Goal: Information Seeking & Learning: Stay updated

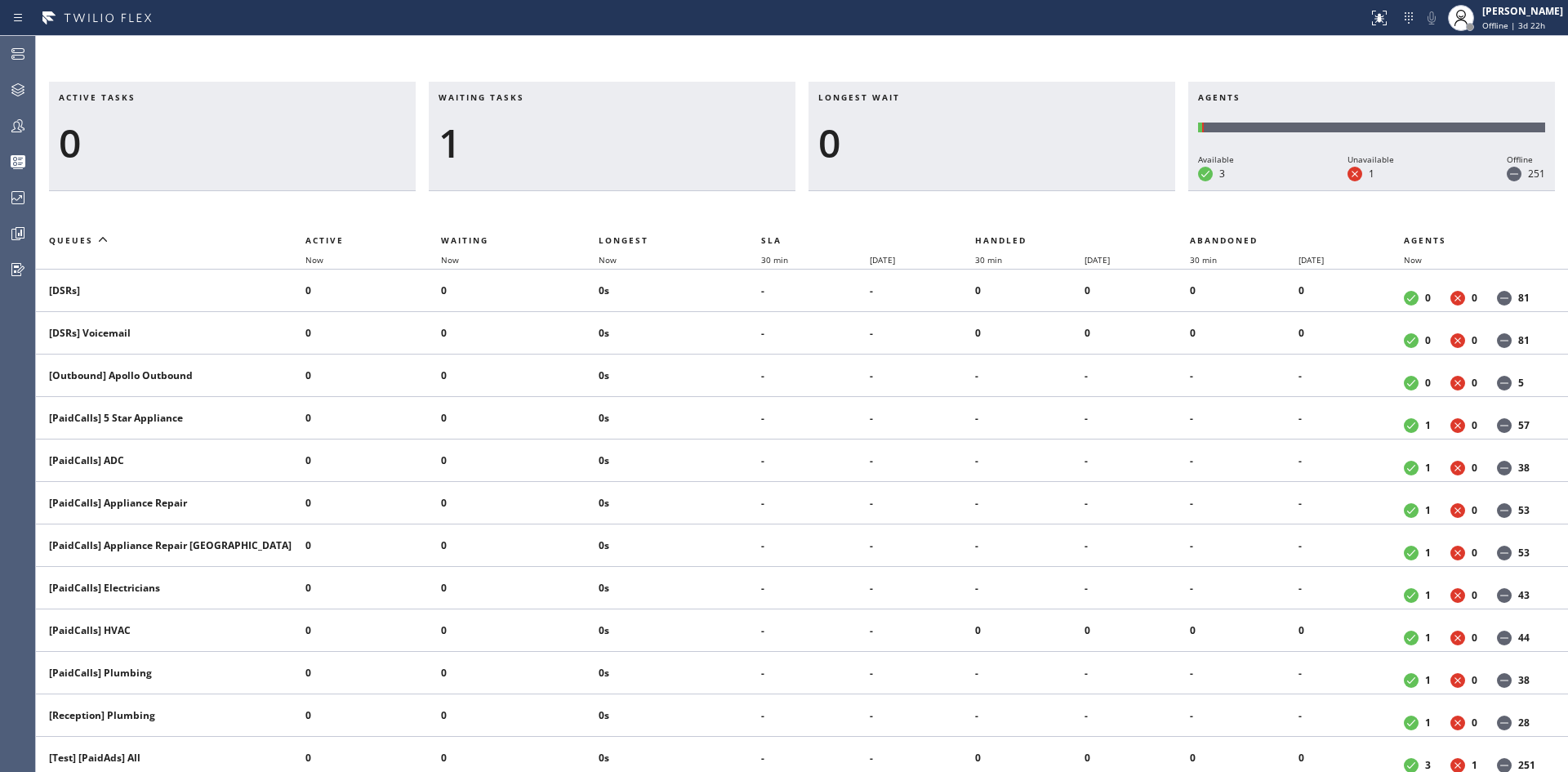
scroll to position [1227, 0]
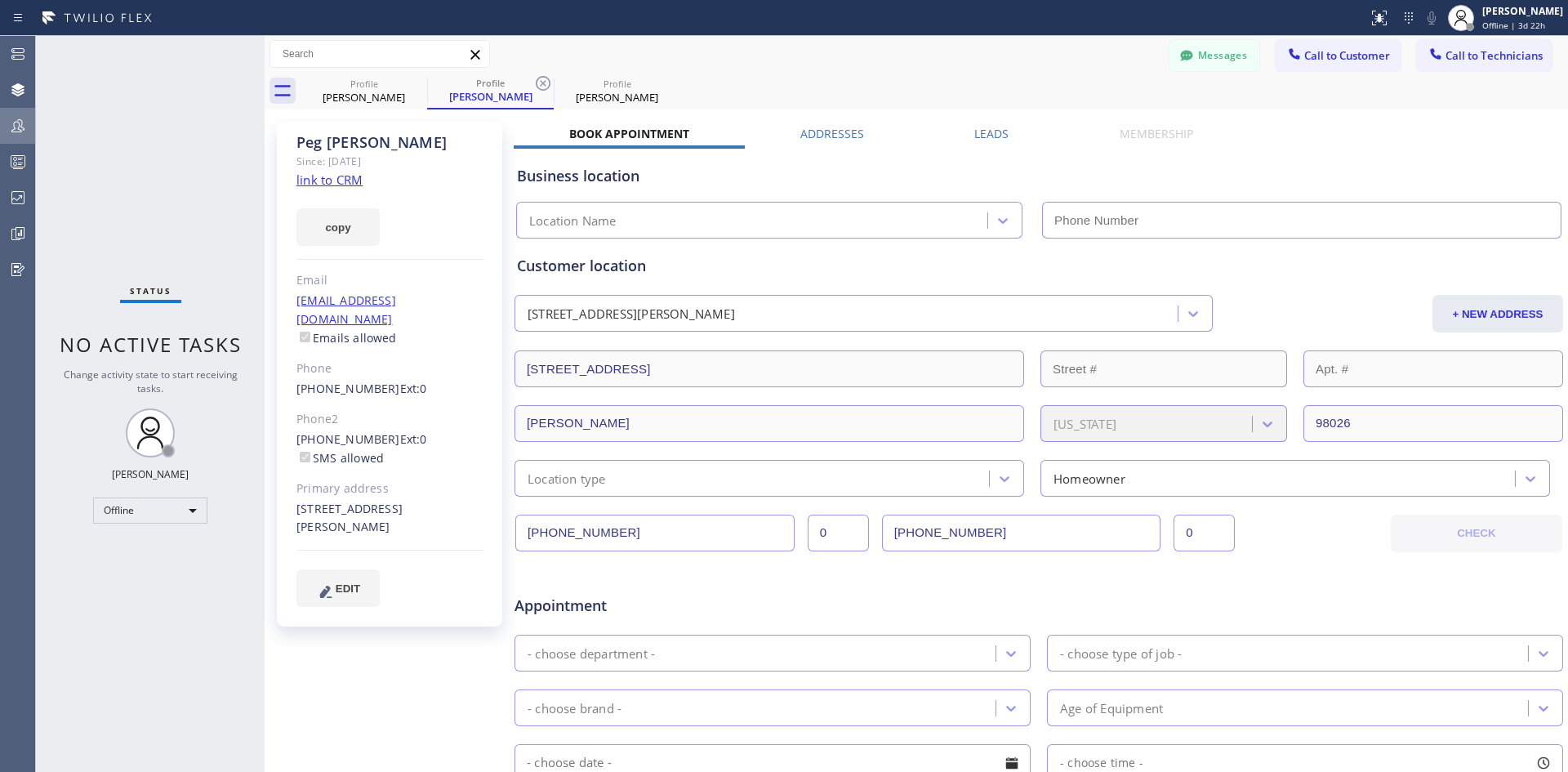
click at [17, 140] on div at bounding box center [18, 126] width 36 height 33
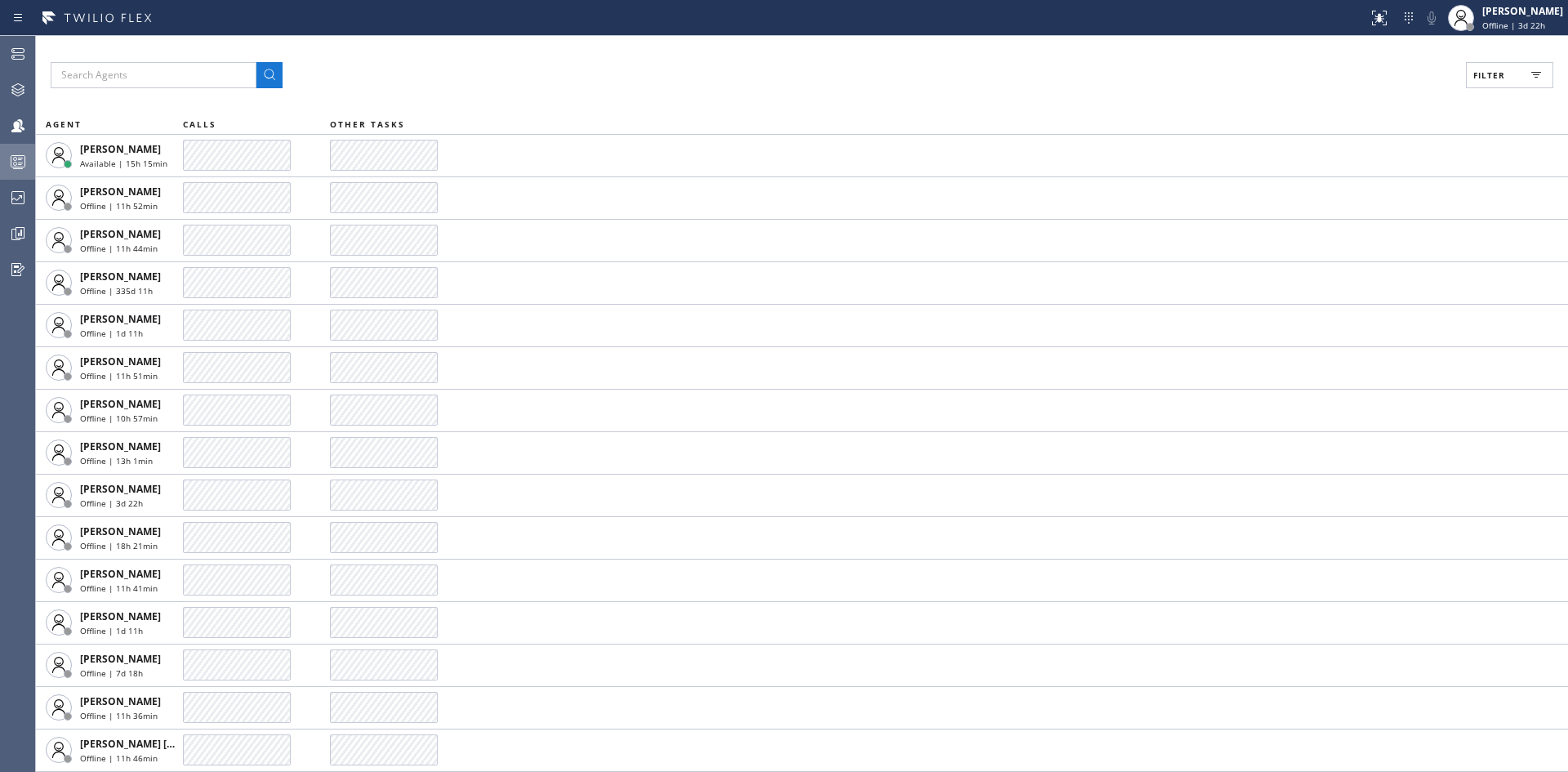
click at [18, 167] on rect at bounding box center [18, 161] width 14 height 12
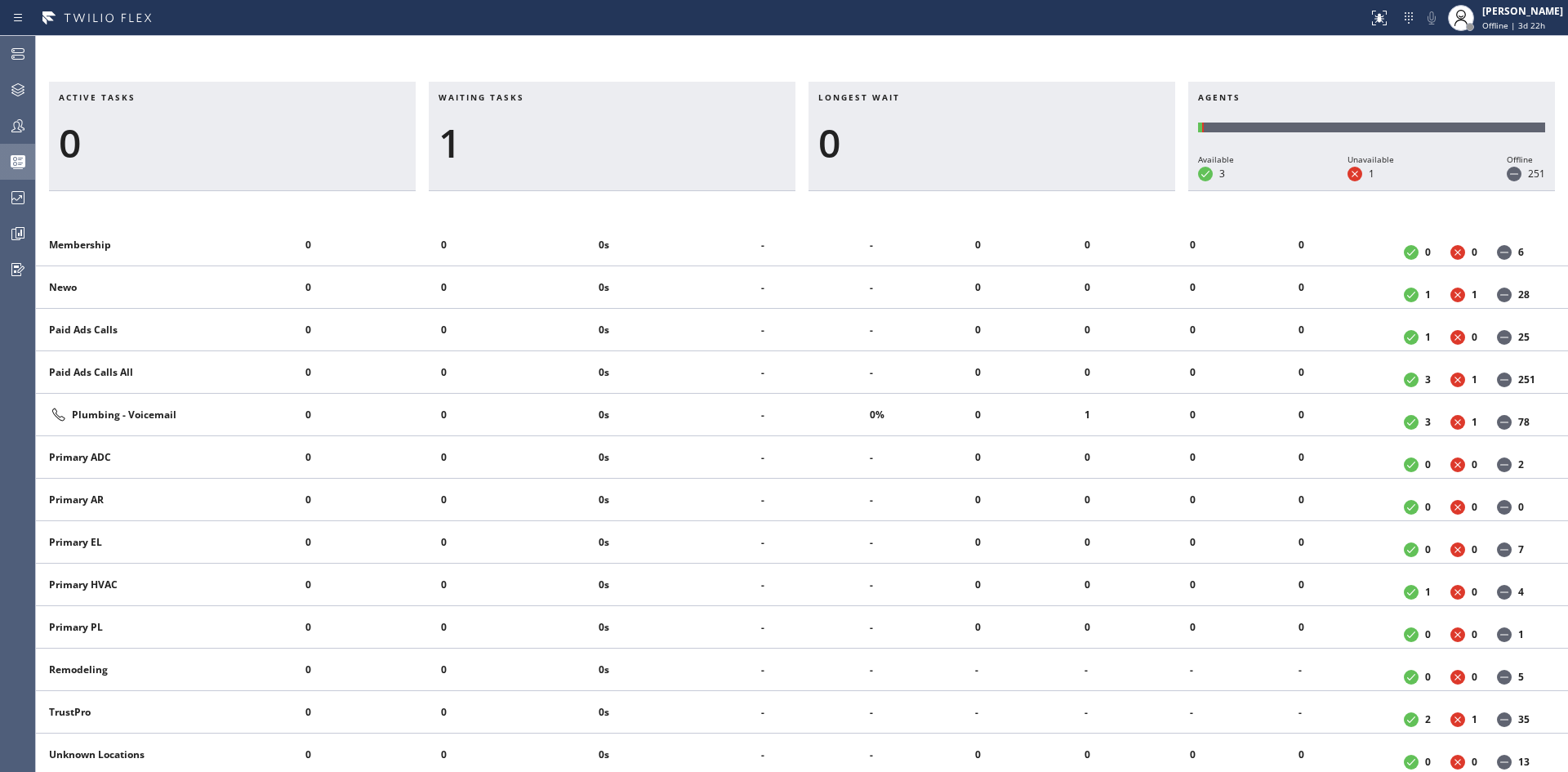
scroll to position [1322, 0]
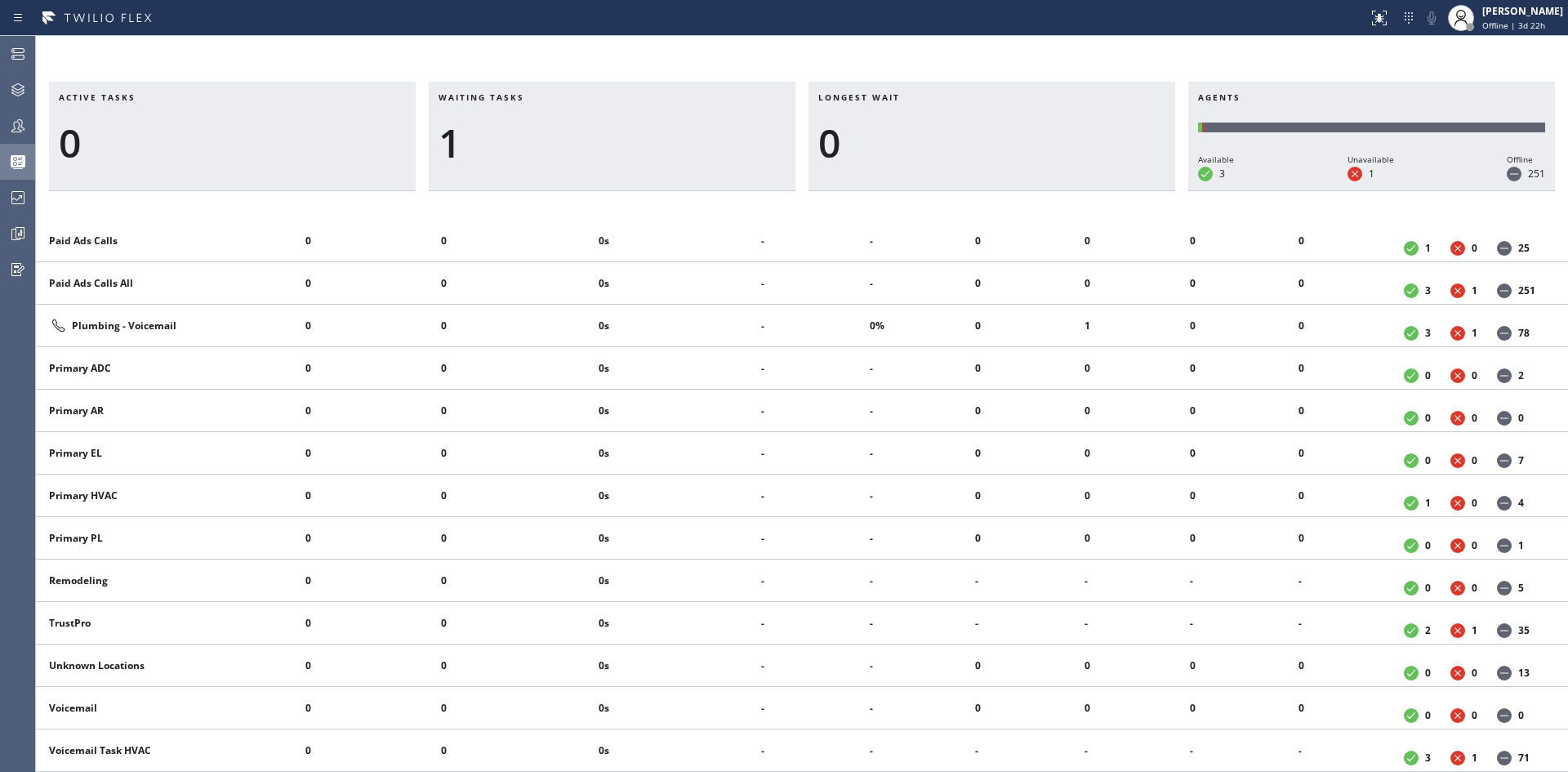
click at [704, 45] on div "Active tasks 0 Waiting tasks 1 Longest wait 0 Agents Available 3 Unavailable 1 …" at bounding box center [802, 404] width 1532 height 736
drag, startPoint x: 528, startPoint y: 54, endPoint x: 561, endPoint y: 60, distance: 33.5
click at [528, 54] on div "Active tasks 0 Waiting tasks 1 Longest wait 0 Agents Available 3 Unavailable 1 …" at bounding box center [802, 404] width 1532 height 736
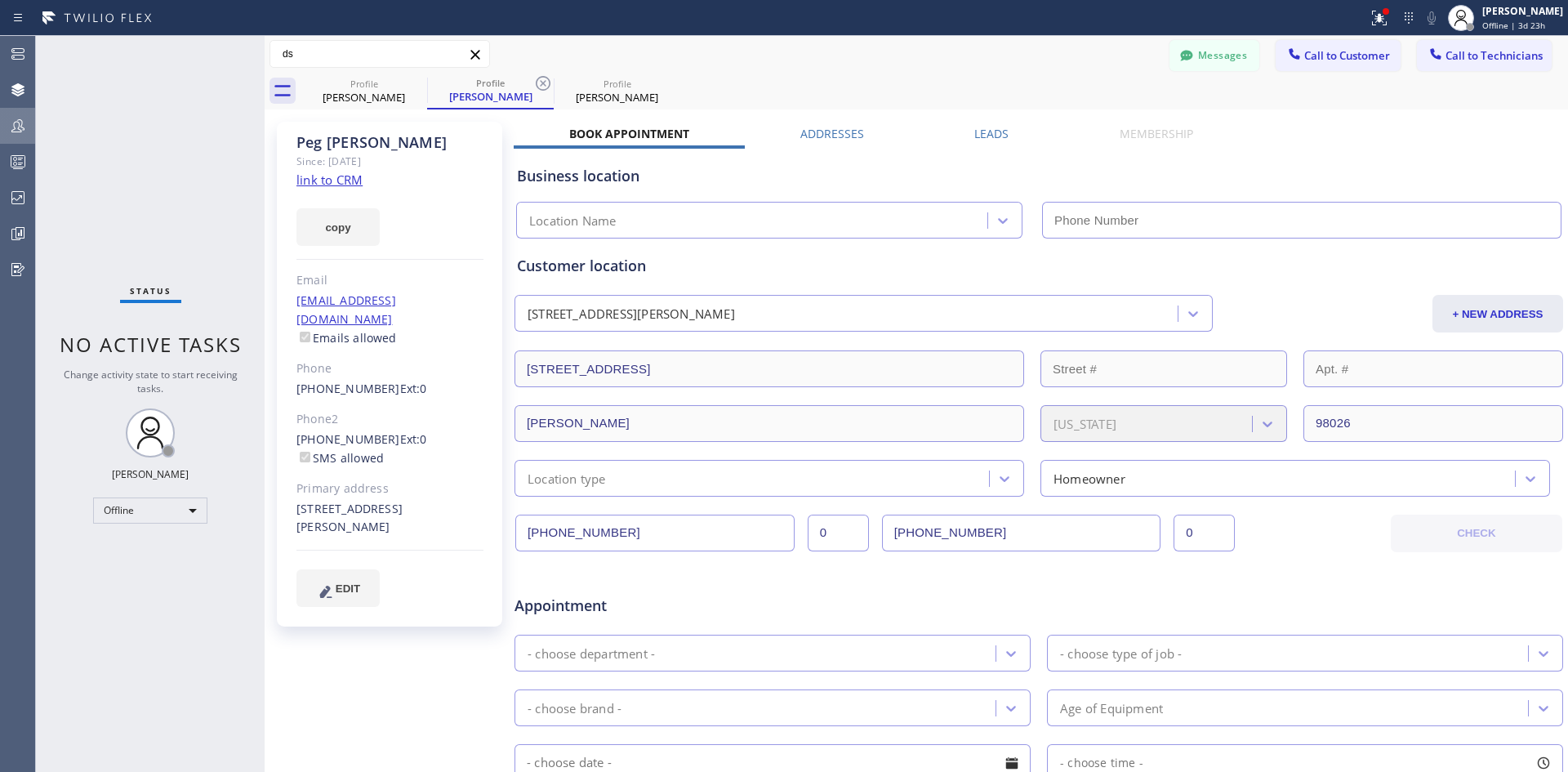
click at [22, 119] on icon at bounding box center [18, 126] width 20 height 20
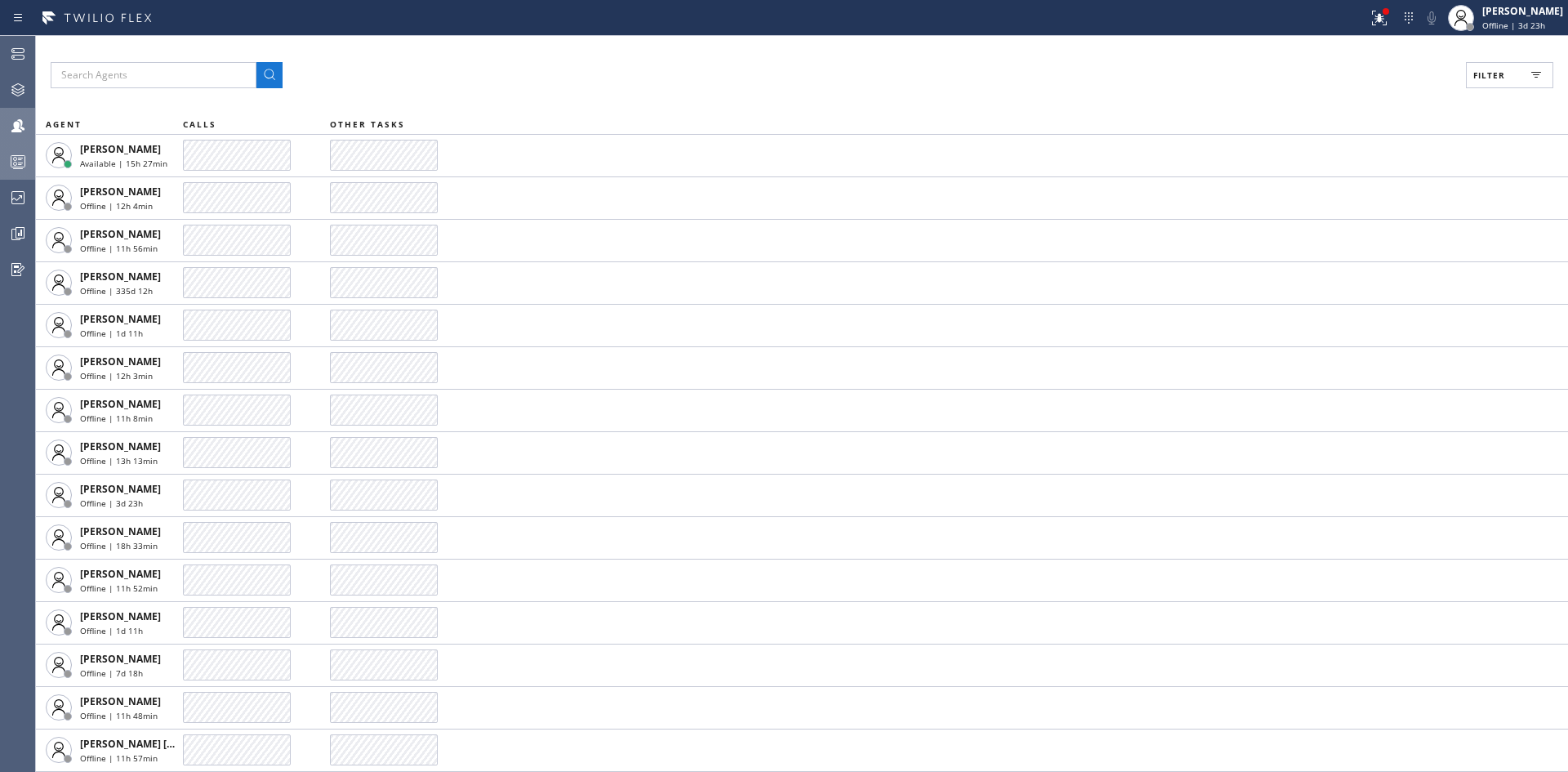
click at [15, 165] on circle at bounding box center [16, 164] width 3 height 3
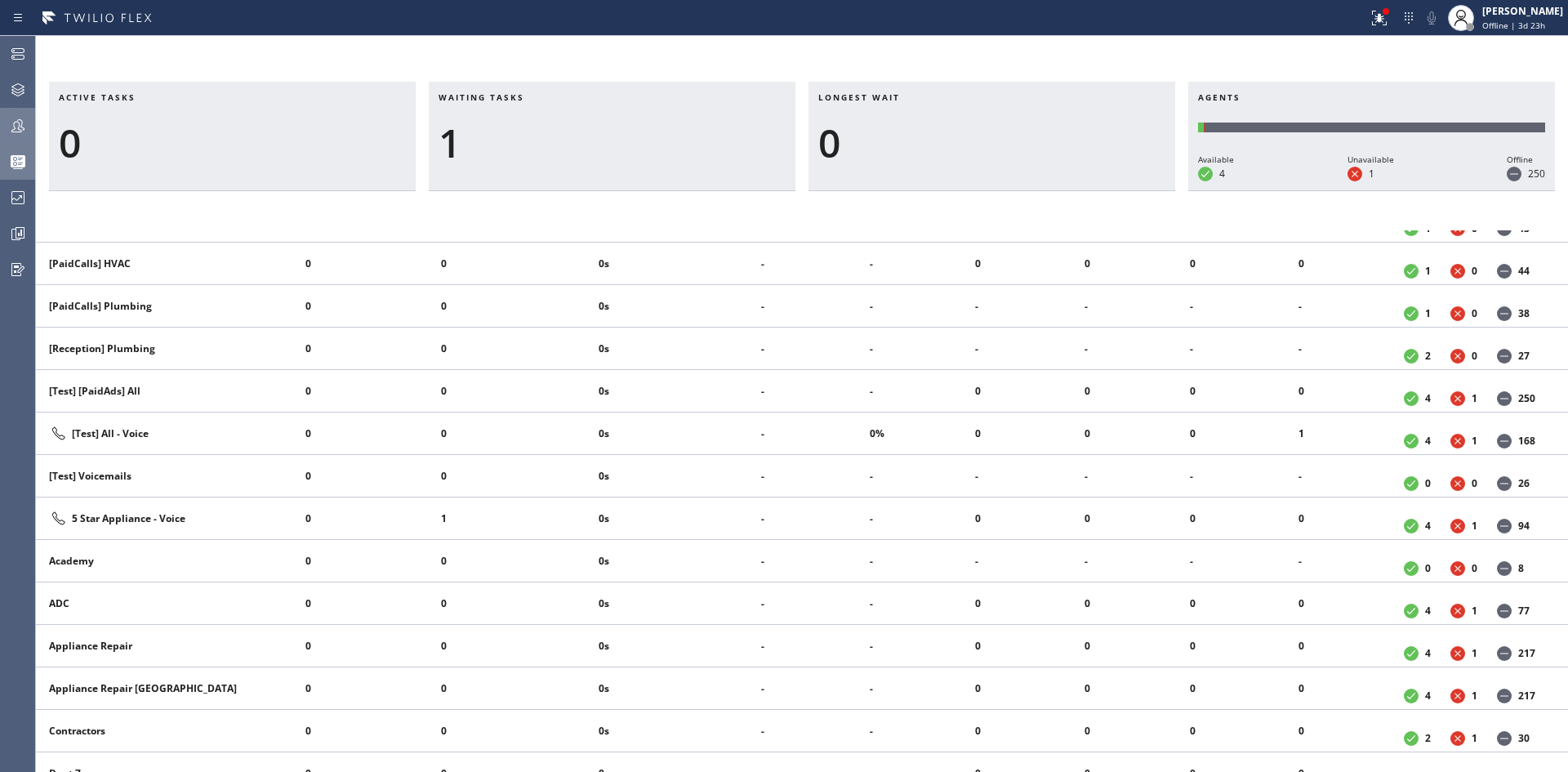
scroll to position [490, 0]
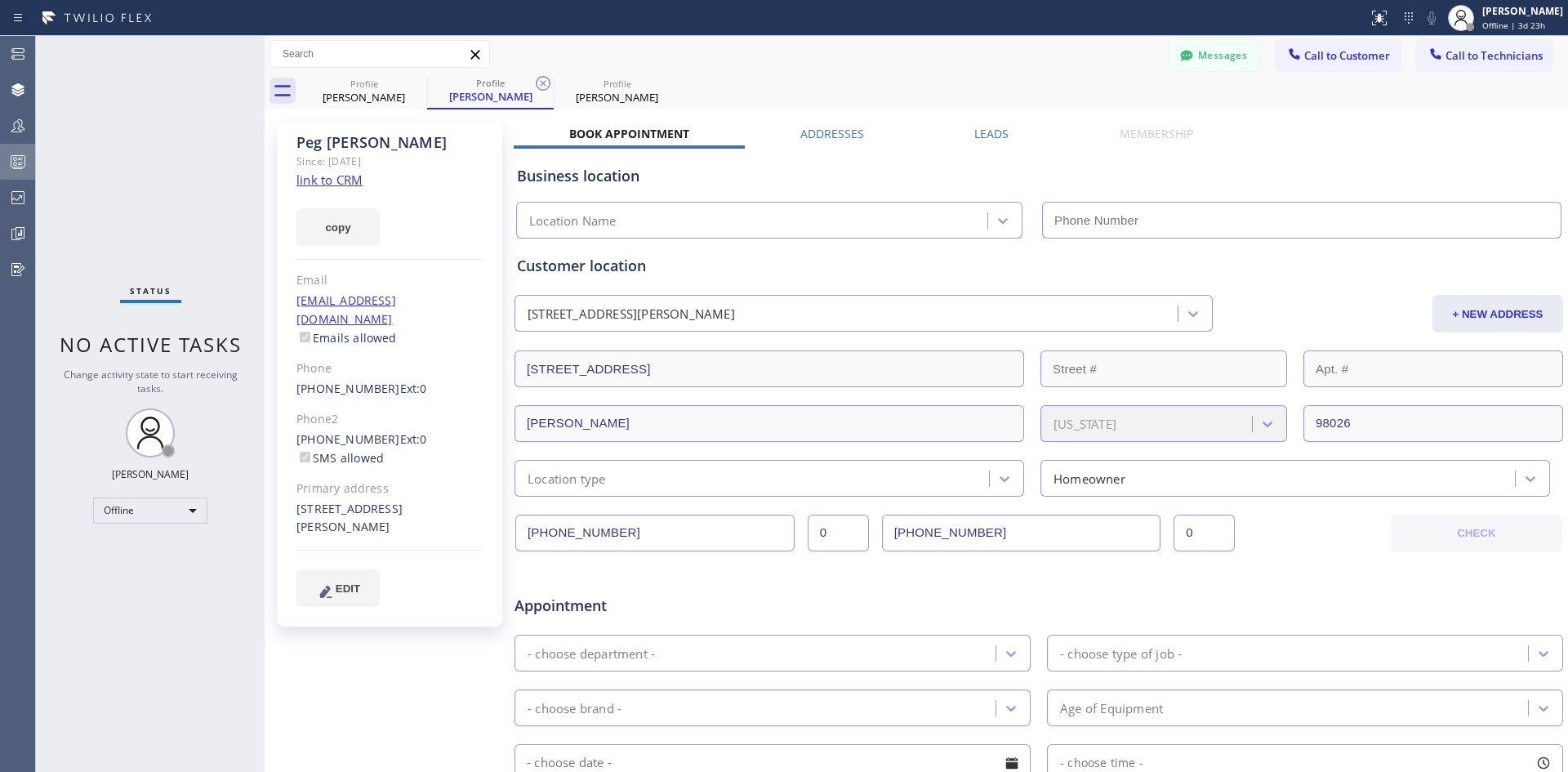
drag, startPoint x: 9, startPoint y: 161, endPoint x: 30, endPoint y: 175, distance: 25.2
click at [9, 161] on icon at bounding box center [18, 161] width 20 height 20
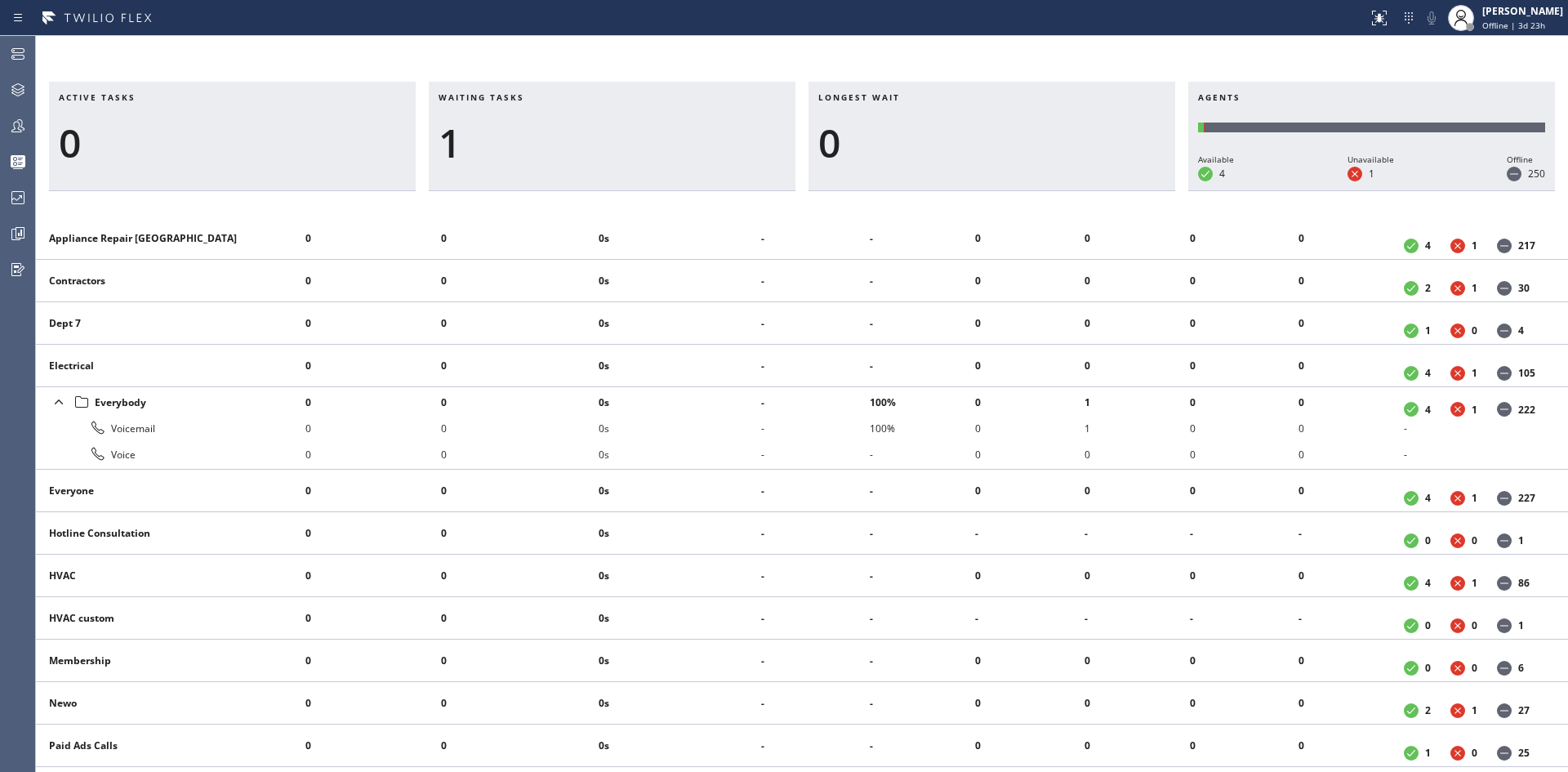
scroll to position [409, 0]
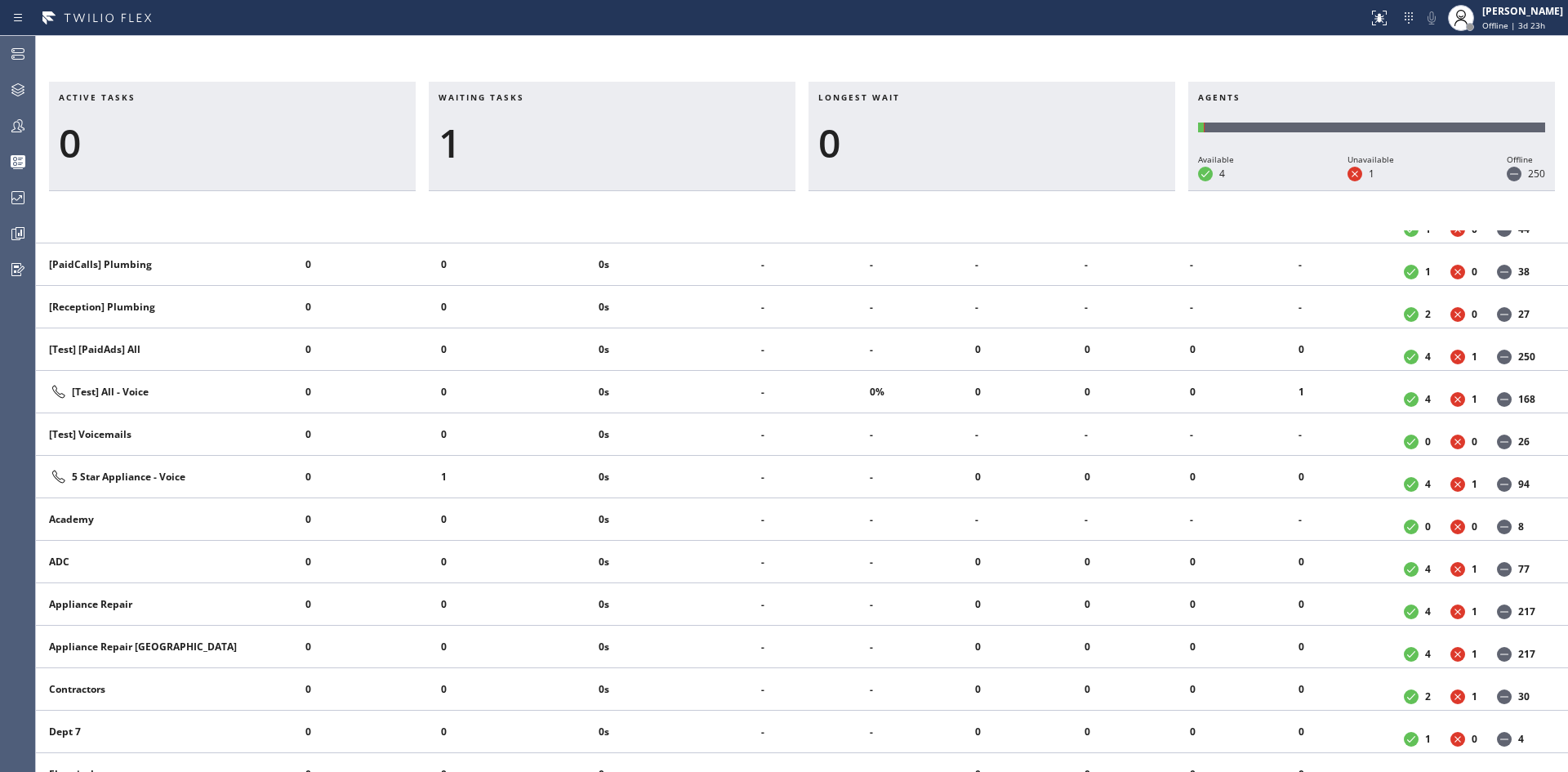
click at [603, 58] on div "Active tasks 0 Waiting tasks 1 Longest wait 0 Agents Available 4 Unavailable 1 …" at bounding box center [802, 404] width 1532 height 736
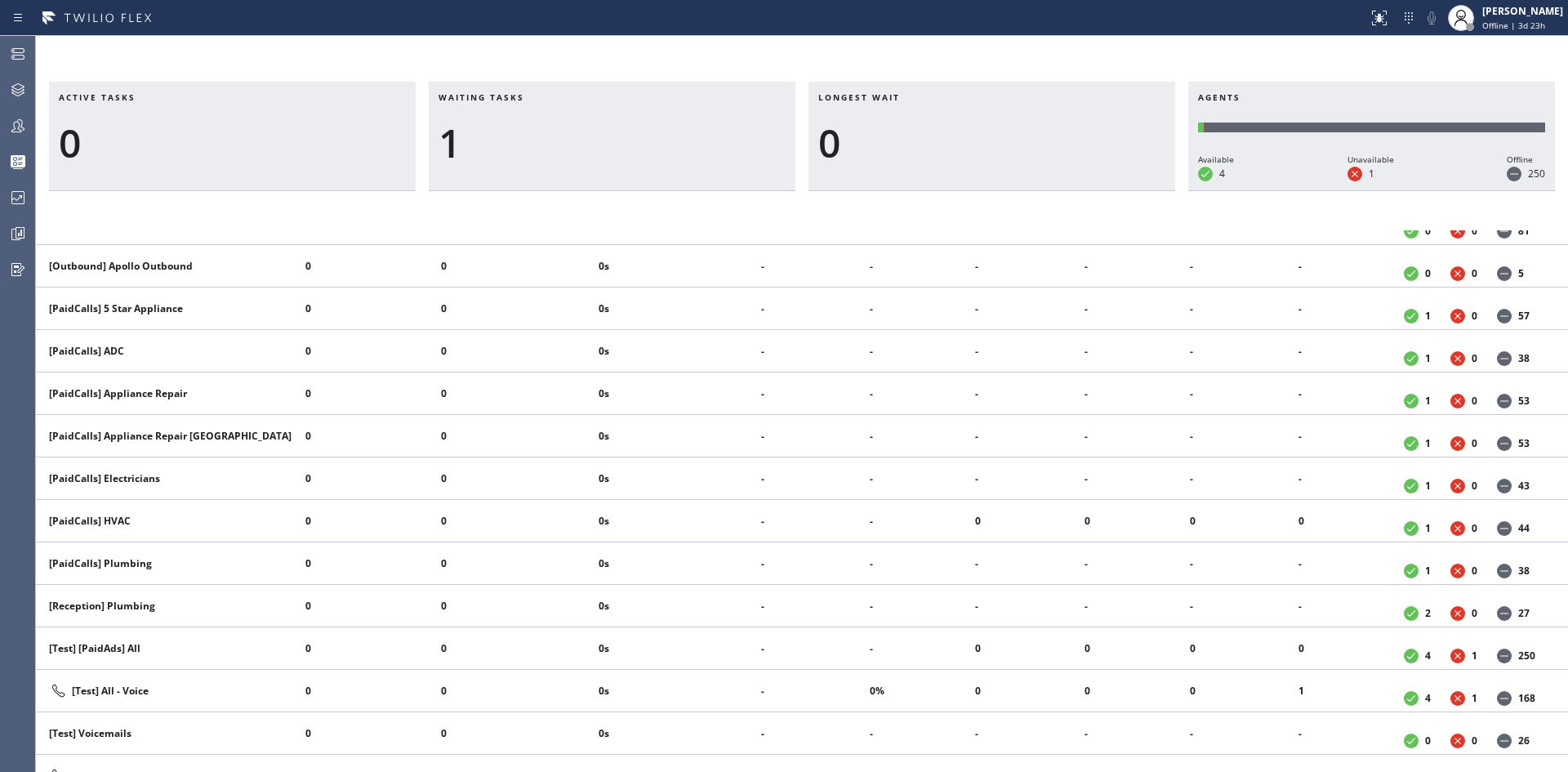
scroll to position [0, 0]
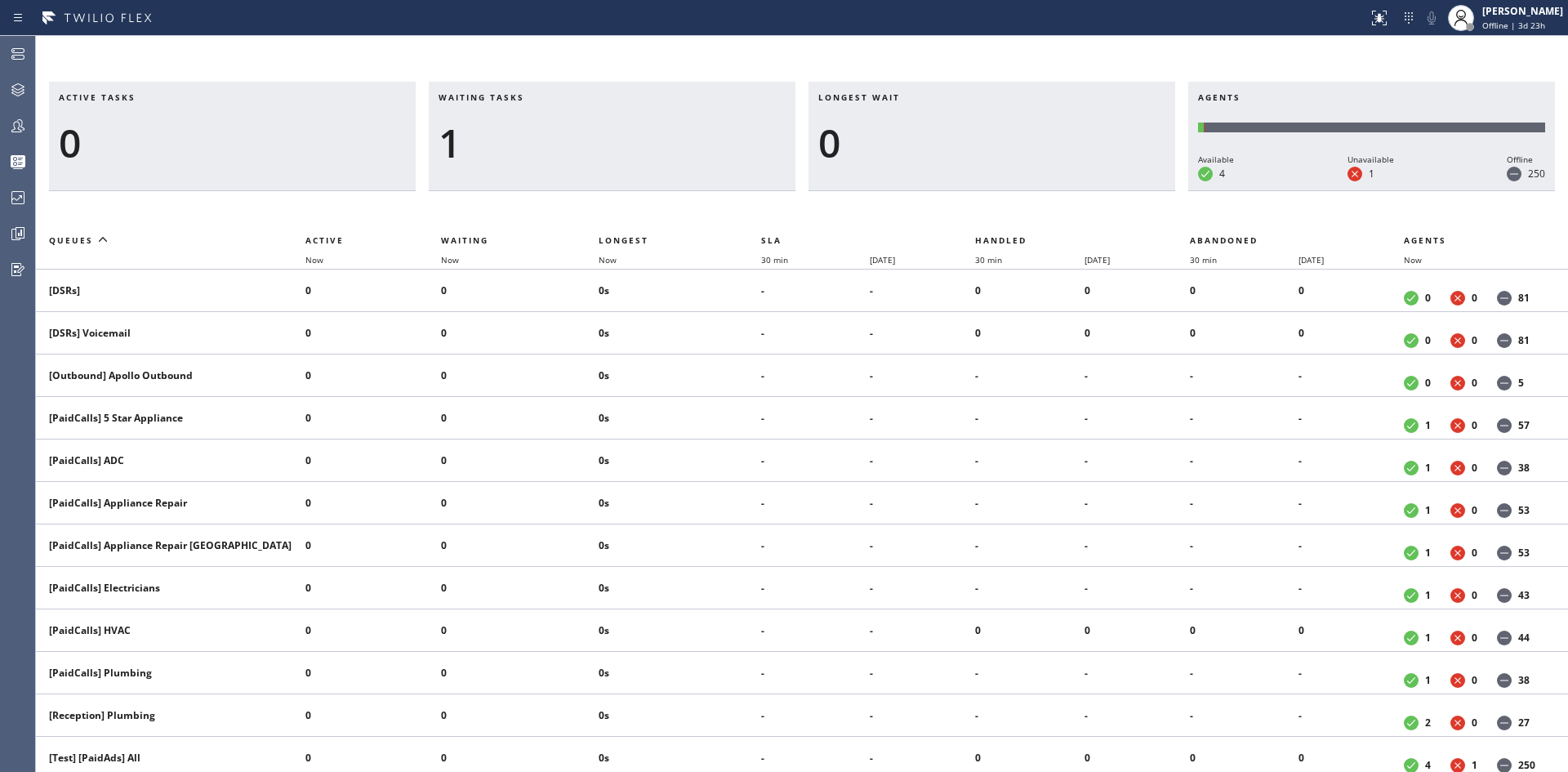
click at [1063, 58] on div "Active tasks 0 Waiting tasks 1 Longest wait 0 Agents Available 4 Unavailable 1 …" at bounding box center [802, 404] width 1532 height 736
click at [615, 53] on div "Active tasks 0 Waiting tasks 1 Longest wait 0 Agents Available 4 Unavailable 1 …" at bounding box center [802, 404] width 1532 height 736
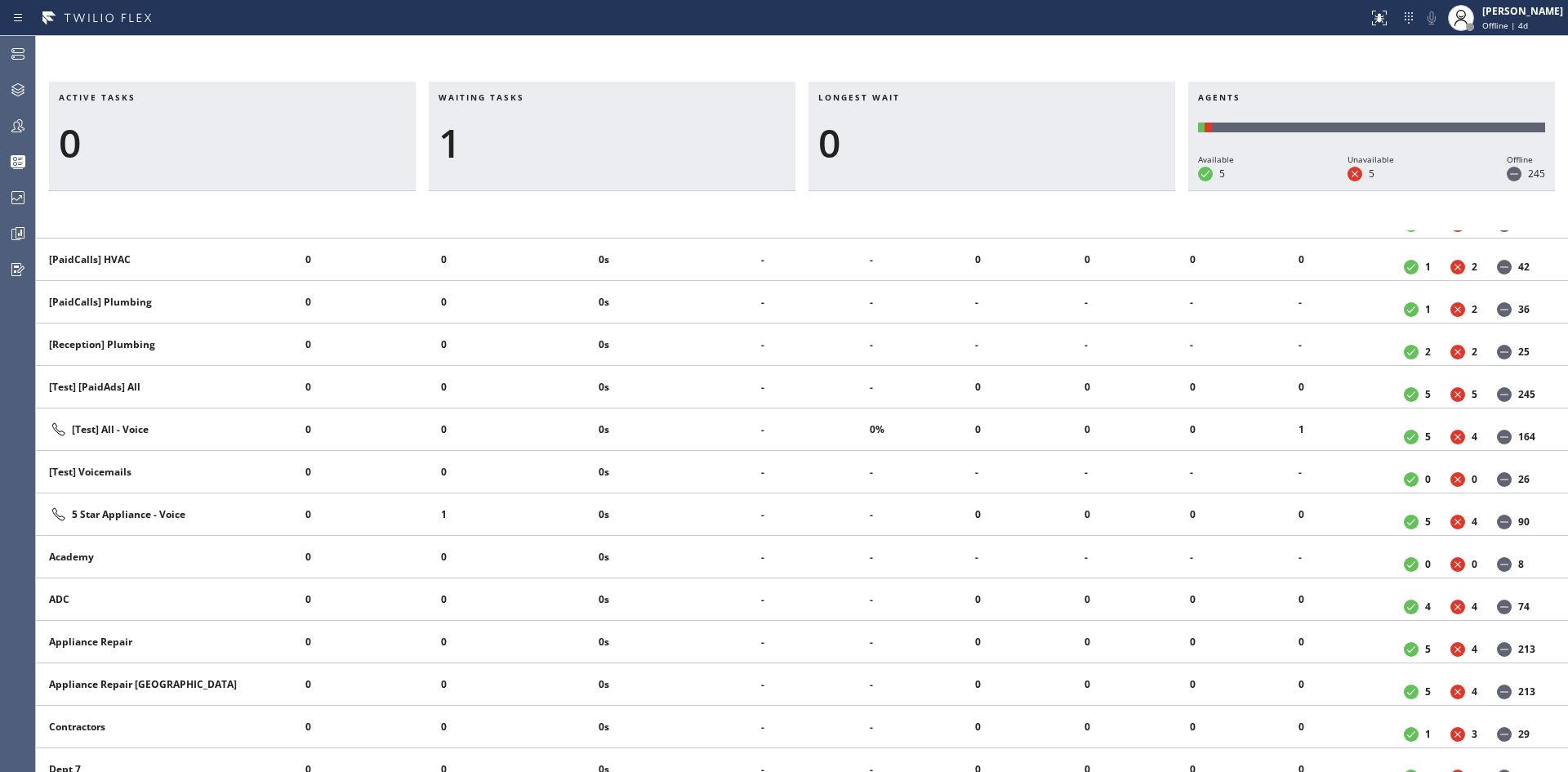
scroll to position [423, 0]
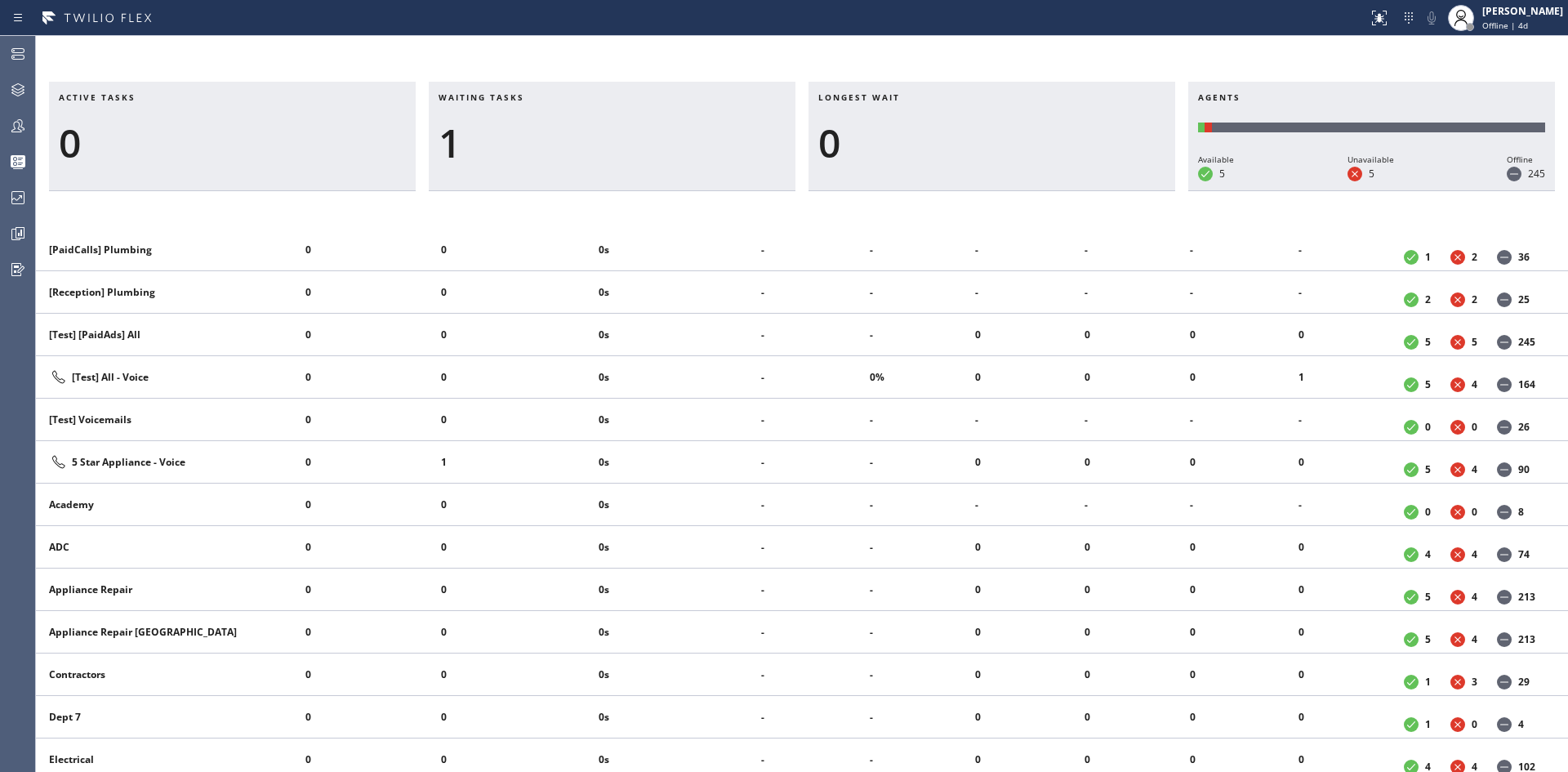
click at [136, 374] on div "[Test] All - Voice" at bounding box center [170, 377] width 243 height 20
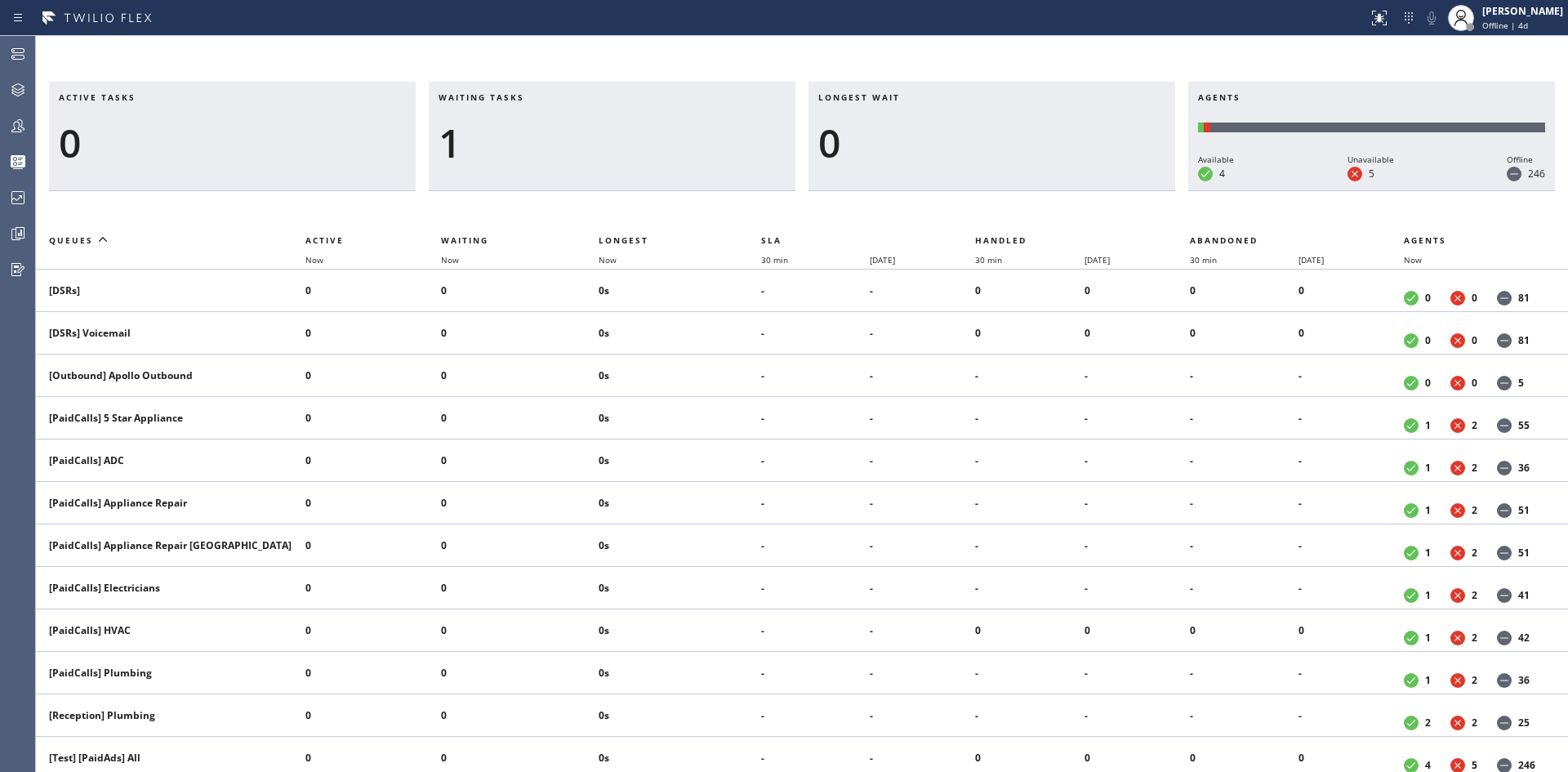
scroll to position [409, 0]
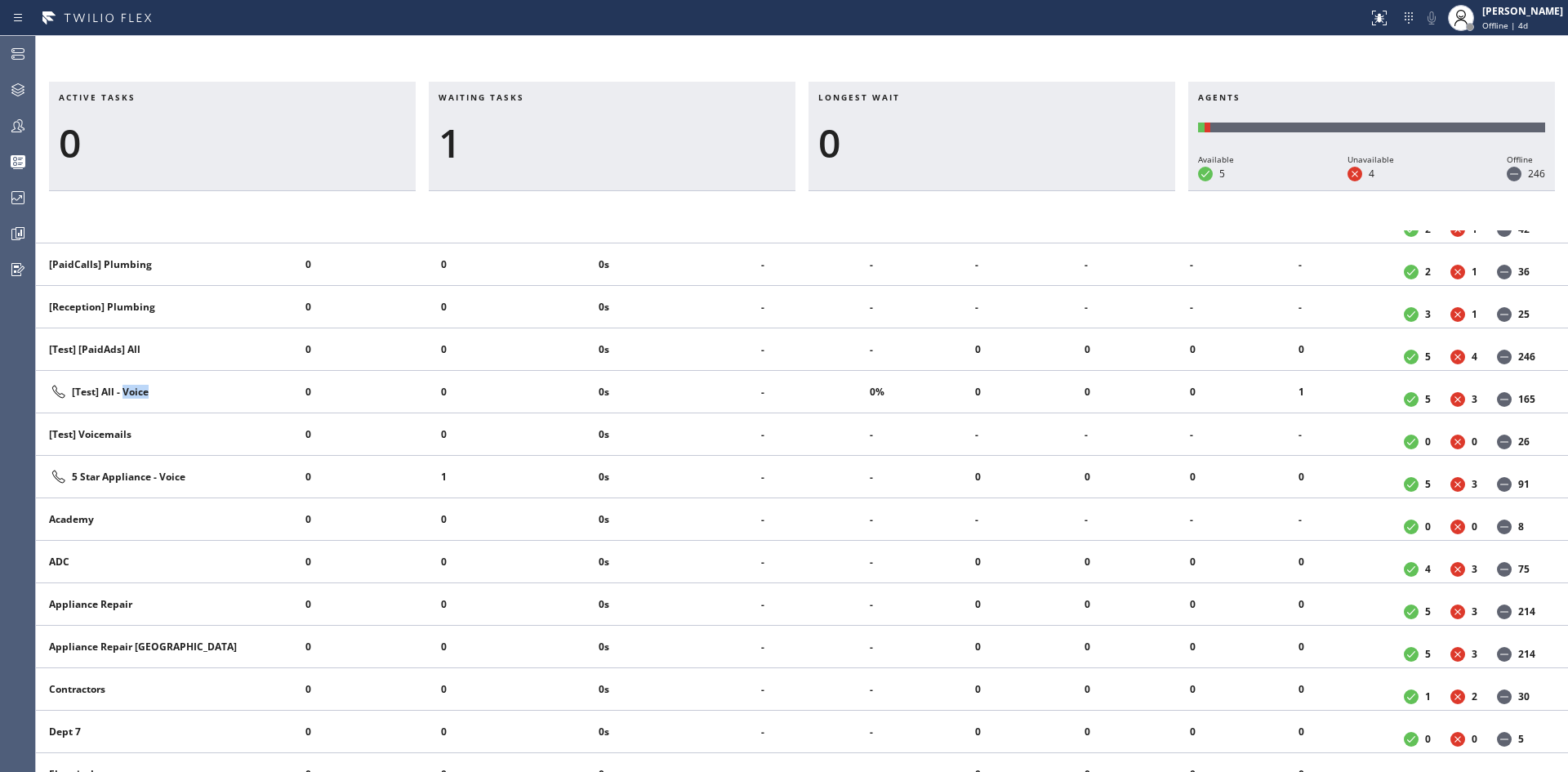
click at [289, 360] on li "[Test] [PaidAds] All" at bounding box center [176, 349] width 256 height 26
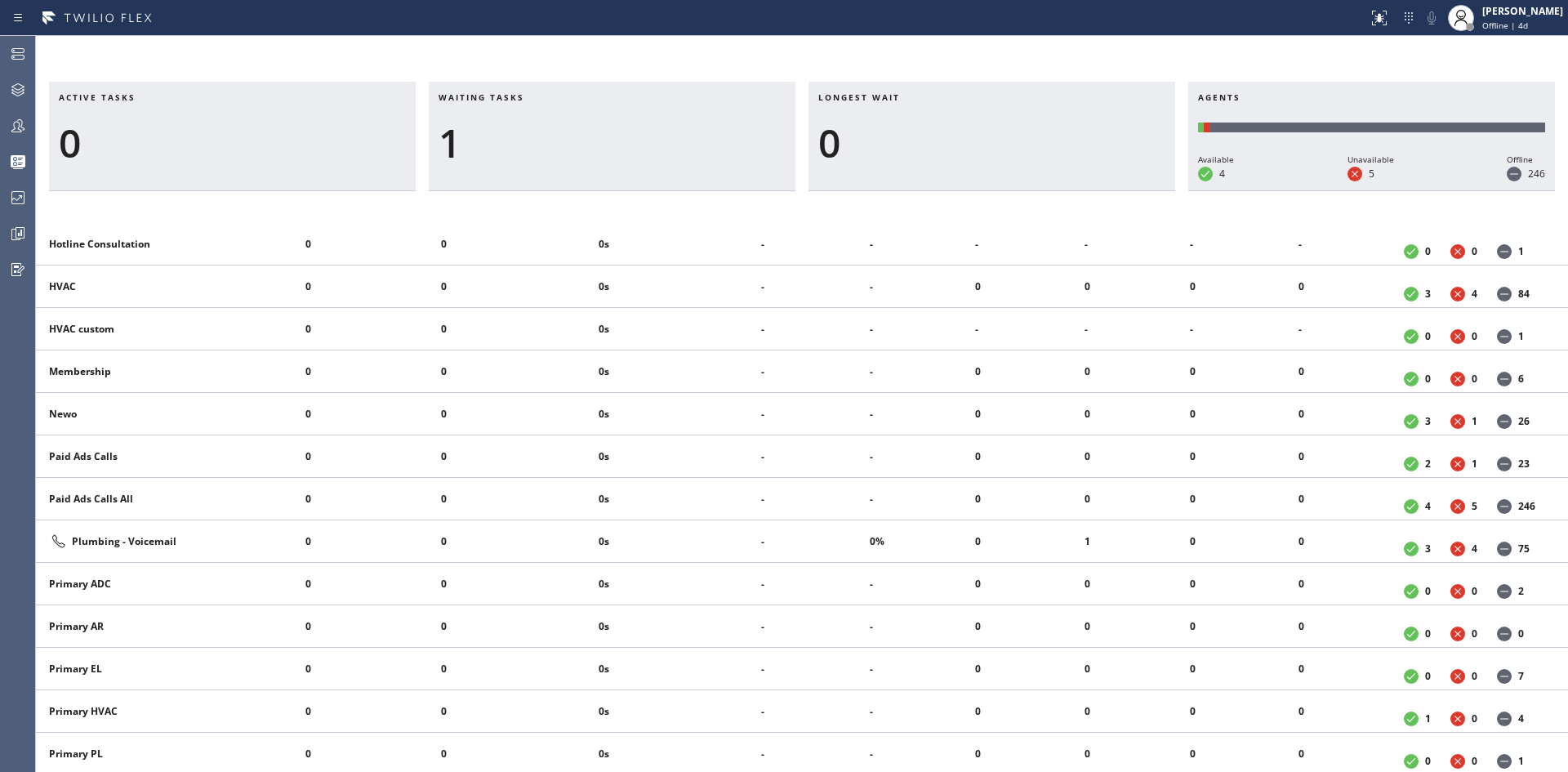
scroll to position [1225, 0]
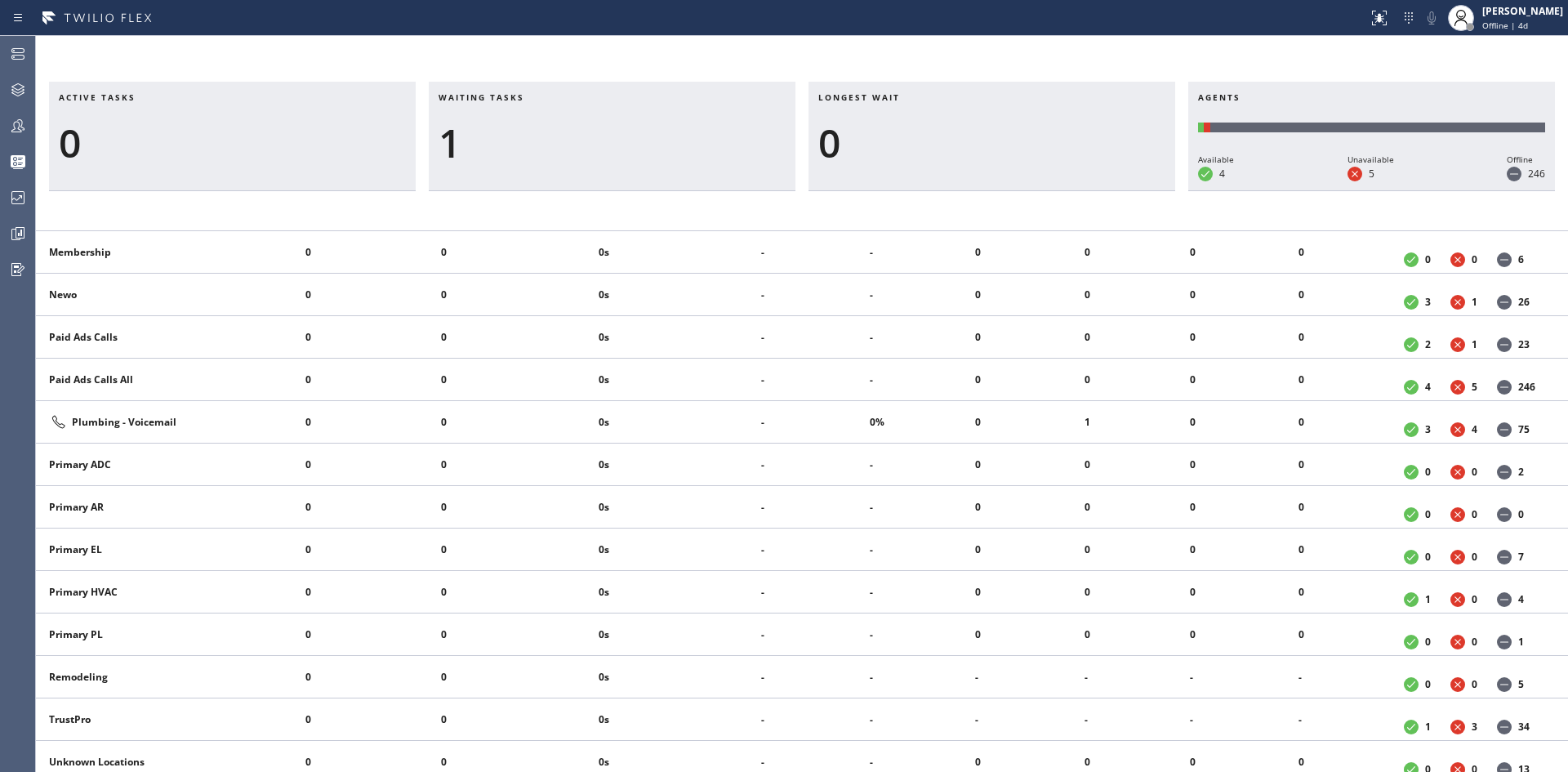
click at [539, 208] on div "Active tasks 0 Waiting tasks 1 Longest wait 0 Agents Available 4 Unavailable 5 …" at bounding box center [802, 427] width 1532 height 690
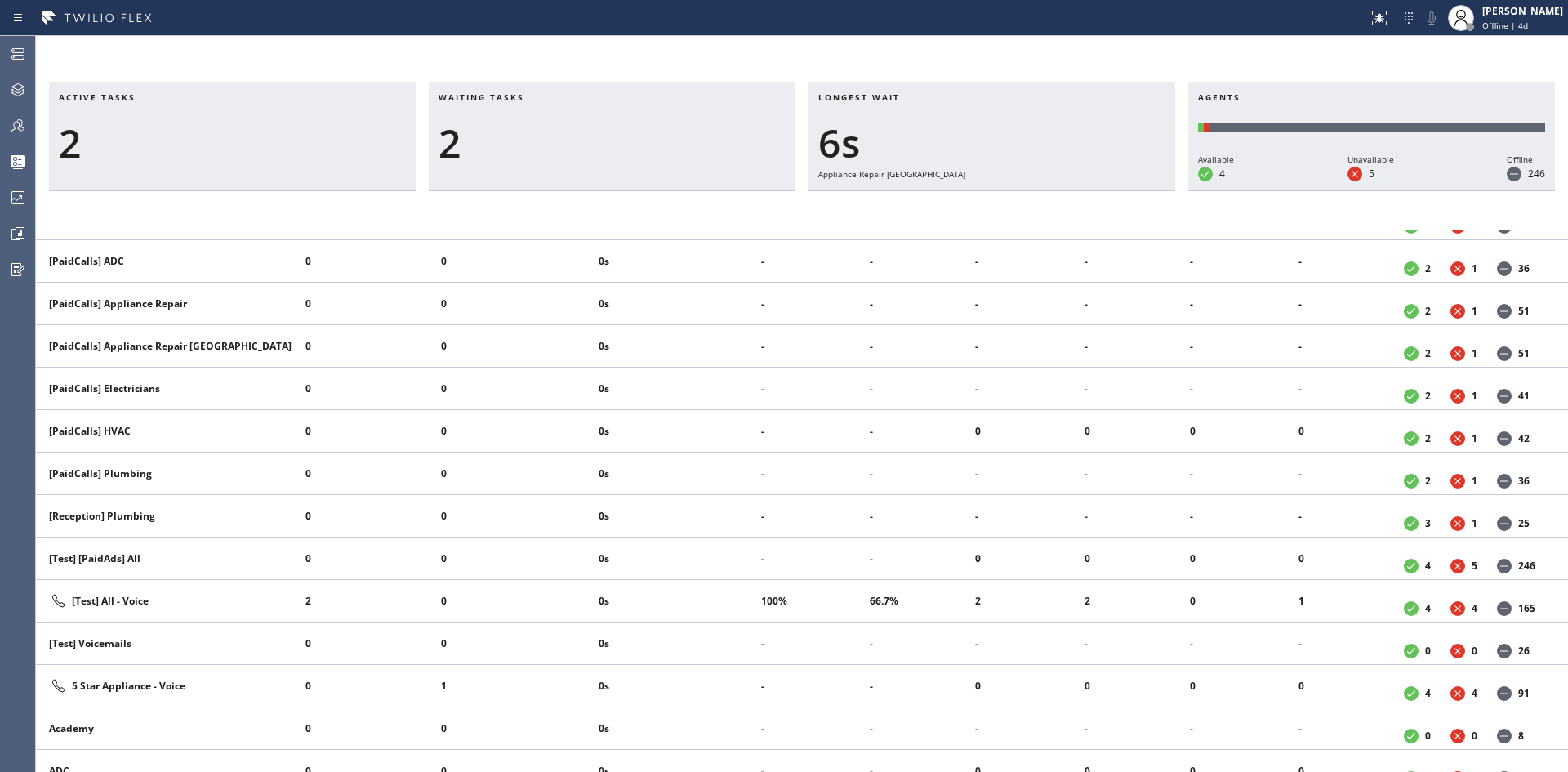
scroll to position [326, 0]
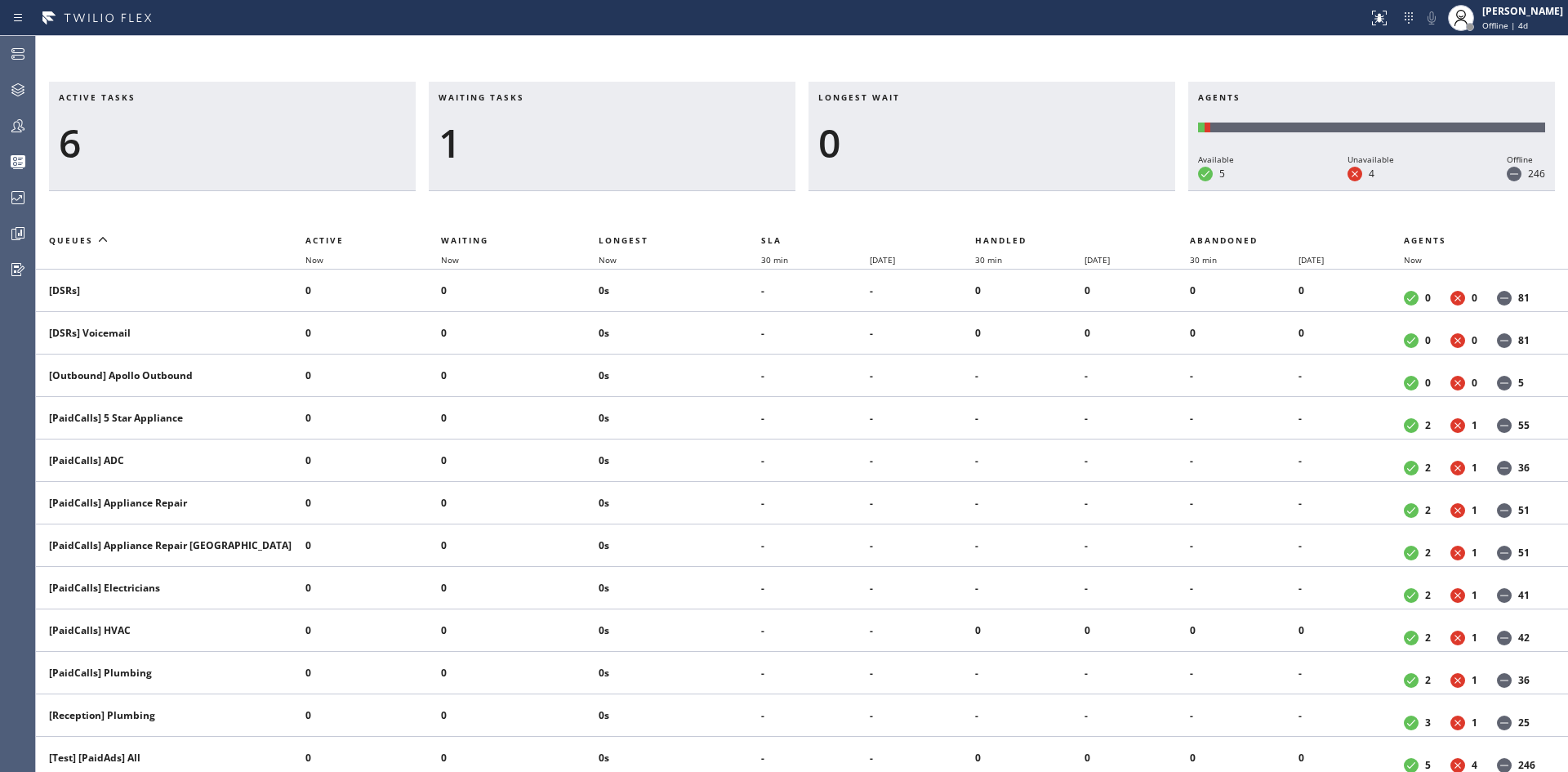
click at [626, 210] on div "Active tasks 6 Waiting tasks 1 Longest wait 0 Agents Available 5 Unavailable 4 …" at bounding box center [802, 427] width 1532 height 690
